Goal: Transaction & Acquisition: Purchase product/service

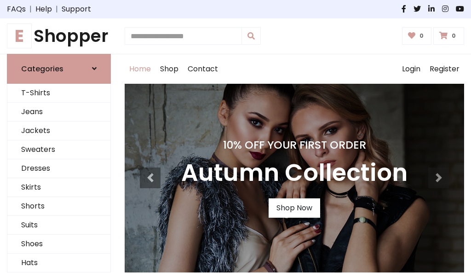
click at [236, 139] on h4 "10% Off Your First Order" at bounding box center [294, 144] width 226 height 13
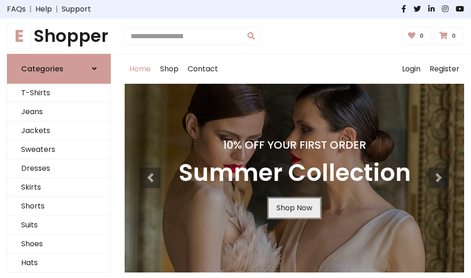
click at [294, 207] on link "Shop Now" at bounding box center [295, 207] width 52 height 19
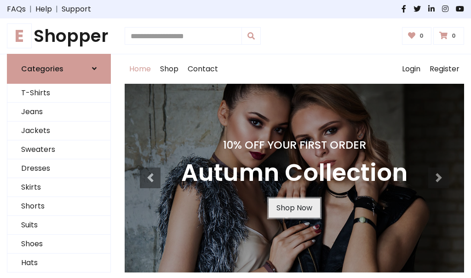
click at [294, 207] on link "Shop Now" at bounding box center [295, 207] width 52 height 19
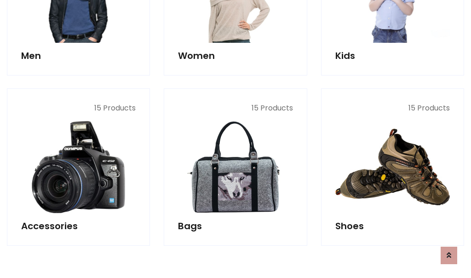
scroll to position [917, 0]
